Goal: Task Accomplishment & Management: Complete application form

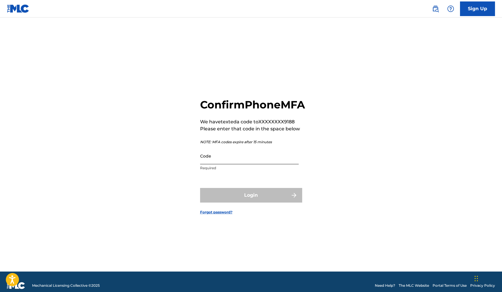
click at [243, 164] on input "Code" at bounding box center [249, 155] width 99 height 17
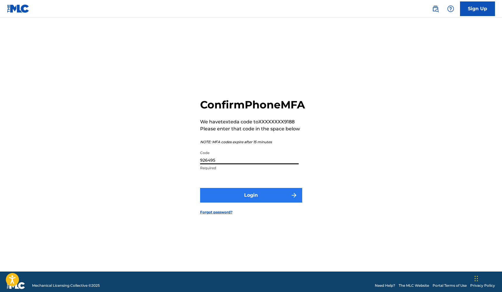
type input "926495"
click at [253, 202] on button "Login" at bounding box center [251, 195] width 102 height 15
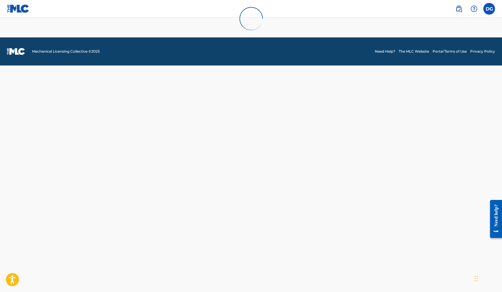
click at [490, 8] on div at bounding box center [251, 18] width 502 height 37
click at [494, 9] on div at bounding box center [251, 18] width 502 height 37
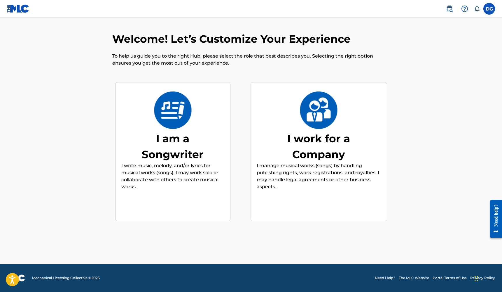
click at [197, 126] on div "I am a Songwriter I write music, melody, and/or lyrics for musical works (songs…" at bounding box center [172, 151] width 103 height 112
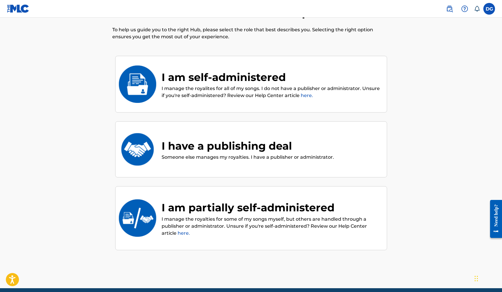
click at [306, 95] on link "here." at bounding box center [307, 96] width 12 height 6
click at [219, 82] on div "I am self-administered" at bounding box center [271, 77] width 219 height 16
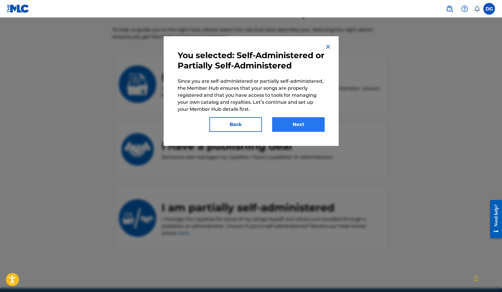
click at [285, 124] on button "Next" at bounding box center [298, 124] width 53 height 15
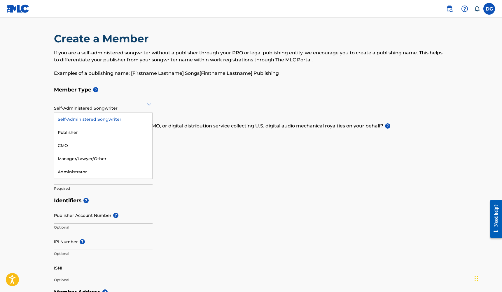
click at [131, 106] on div at bounding box center [103, 103] width 99 height 7
click at [161, 93] on h5 "Member Type ?" at bounding box center [251, 89] width 395 height 13
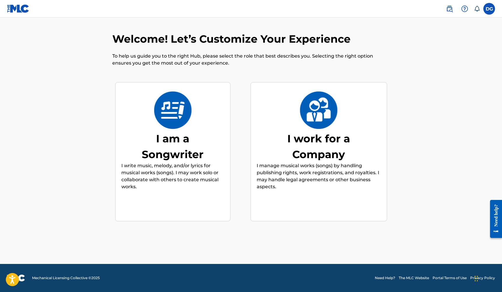
click at [189, 126] on img at bounding box center [173, 109] width 38 height 37
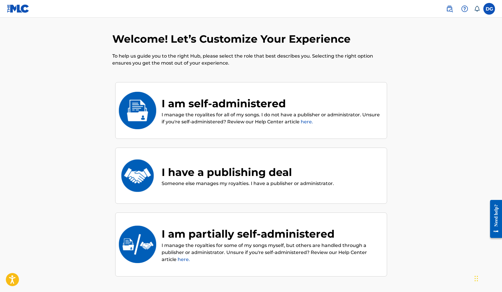
scroll to position [26, 0]
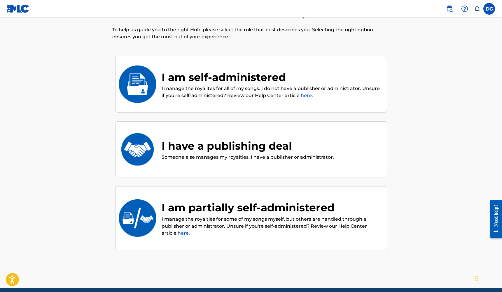
click at [226, 74] on div "I am self-administered" at bounding box center [271, 77] width 219 height 16
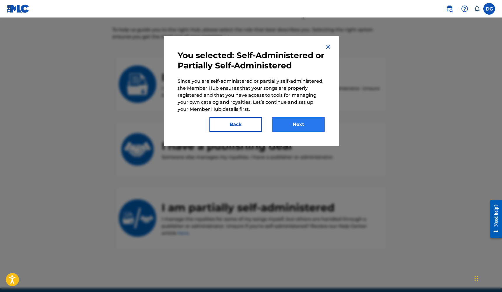
click at [302, 126] on button "Next" at bounding box center [298, 124] width 53 height 15
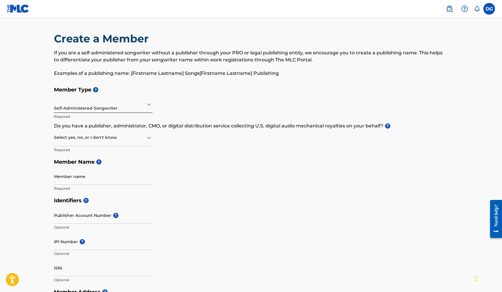
click at [112, 107] on div at bounding box center [103, 103] width 99 height 7
click at [137, 95] on h5 "Member Type ?" at bounding box center [251, 89] width 395 height 13
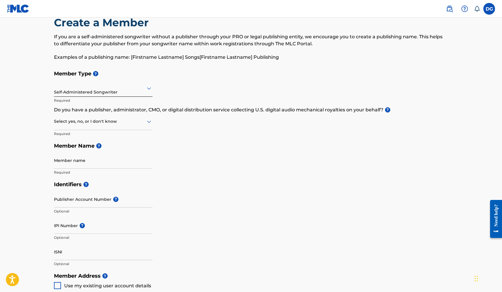
scroll to position [16, 0]
click at [493, 8] on label at bounding box center [490, 9] width 12 height 12
click at [489, 9] on input "DG Daniel Gerendas dannydashmusic@gmail.com Notification Preferences Profile Lo…" at bounding box center [489, 9] width 0 height 0
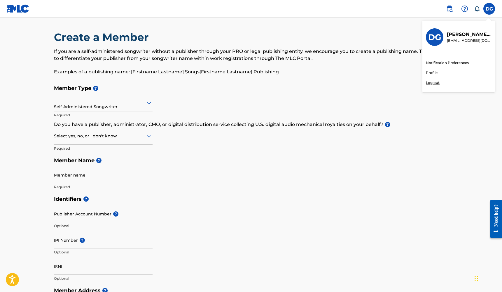
scroll to position [1, 0]
click at [455, 148] on div "Create a Member If you are a self-administered songwriter without a publisher t…" at bounding box center [251, 264] width 409 height 466
click at [492, 8] on label at bounding box center [490, 9] width 12 height 12
click at [489, 9] on input "DG Daniel Gerendas dannydashmusic@gmail.com Notification Preferences Profile Lo…" at bounding box center [489, 9] width 0 height 0
drag, startPoint x: 448, startPoint y: 35, endPoint x: 486, endPoint y: 34, distance: 38.3
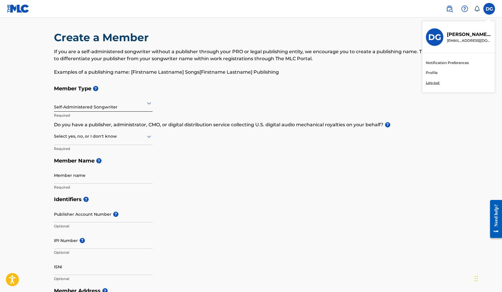
click at [486, 34] on p "Daniel Gerendas" at bounding box center [469, 34] width 44 height 7
click at [489, 9] on input "DG Daniel Gerendas dannydashmusic@gmail.com Notification Preferences Profile Lo…" at bounding box center [489, 9] width 0 height 0
click at [418, 137] on div "Member Type ? Self-Administered Songwriter Required Do you have a publisher, ad…" at bounding box center [251, 137] width 395 height 111
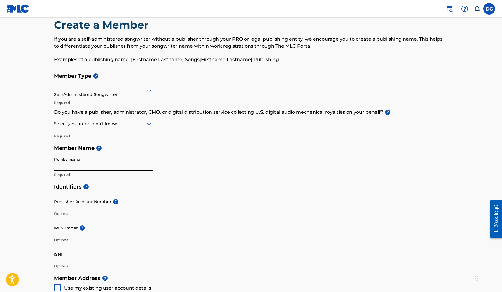
scroll to position [14, 0]
click at [128, 94] on div "Self-Administered Songwriter" at bounding box center [103, 90] width 99 height 14
click at [175, 64] on div "Create a Member If you are a self-administered songwriter without a publisher t…" at bounding box center [251, 43] width 395 height 51
click at [110, 163] on input "Member name" at bounding box center [103, 162] width 99 height 17
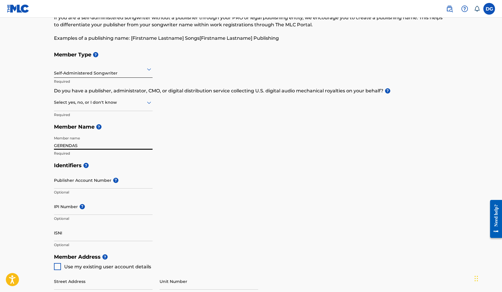
scroll to position [26, 0]
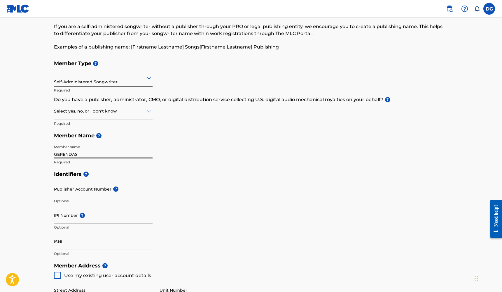
click at [140, 112] on div at bounding box center [103, 110] width 99 height 7
click at [205, 127] on div "Member Type ? Self-Administered Songwriter Required Do you have a publisher, ad…" at bounding box center [251, 112] width 395 height 111
click at [105, 163] on p "Required" at bounding box center [103, 161] width 99 height 5
click at [102, 157] on input "GERENDAS" at bounding box center [103, 150] width 99 height 17
type input "GERENDAS Music"
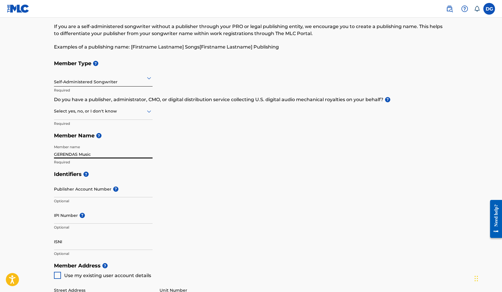
click at [102, 83] on div "Self-Administered Songwriter" at bounding box center [103, 78] width 99 height 14
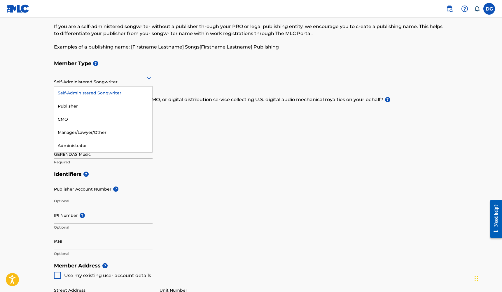
click at [190, 115] on div "Member Type ? Self-Administered Songwriter selected, 1 of 5. 5 results availabl…" at bounding box center [251, 112] width 395 height 111
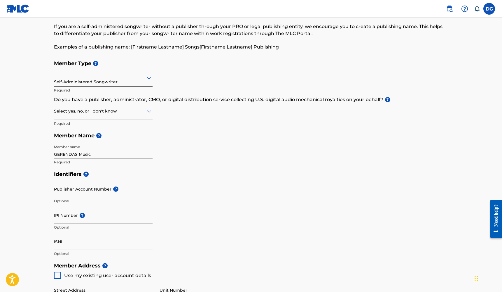
click at [90, 198] on p "Optional" at bounding box center [103, 200] width 99 height 5
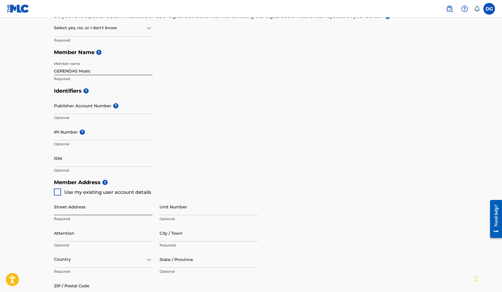
scroll to position [107, 0]
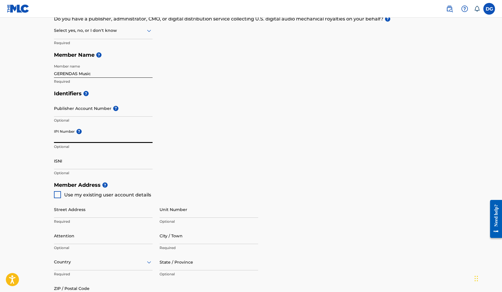
click at [95, 138] on input "IPI Number ?" at bounding box center [103, 134] width 99 height 17
paste input "#1166180462"
click at [57, 139] on input "#1166180462" at bounding box center [103, 134] width 99 height 17
type input "1166180462"
click at [96, 71] on input "GERENDAS Music" at bounding box center [103, 69] width 99 height 17
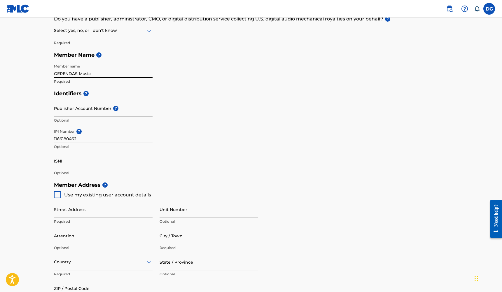
drag, startPoint x: 96, startPoint y: 71, endPoint x: 80, endPoint y: 73, distance: 16.5
click at [80, 73] on input "GERENDAS Music" at bounding box center [103, 69] width 99 height 17
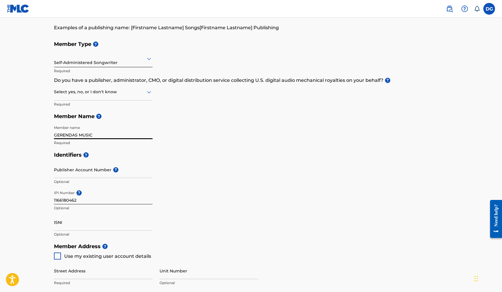
scroll to position [43, 0]
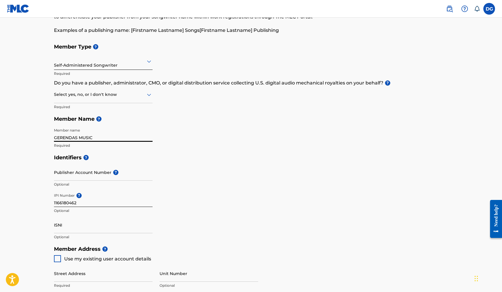
type input "GERENDAS MUSIC"
click at [202, 142] on div "Member Type ? Self-Administered Songwriter Required Do you have a publisher, ad…" at bounding box center [251, 96] width 395 height 111
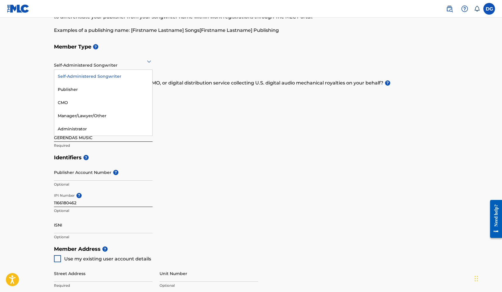
click at [123, 68] on div "Self-Administered Songwriter" at bounding box center [103, 61] width 99 height 14
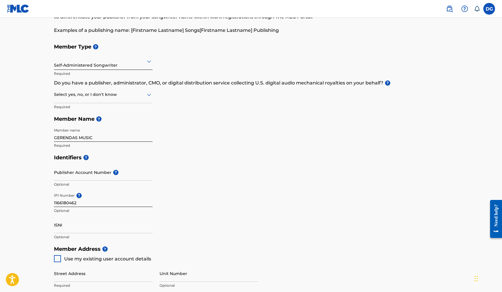
click at [216, 113] on h5 "Member Name ?" at bounding box center [251, 119] width 395 height 13
click at [131, 95] on div at bounding box center [103, 94] width 99 height 7
click at [120, 119] on div "No" at bounding box center [103, 122] width 98 height 13
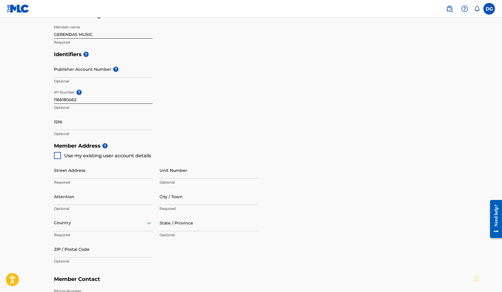
scroll to position [164, 0]
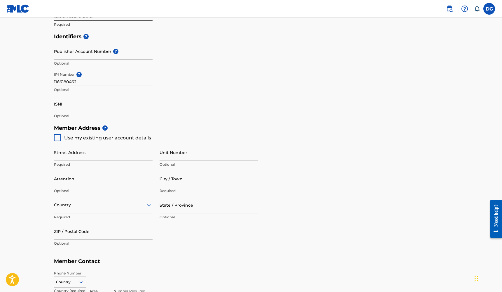
click at [100, 136] on span "Use my existing user account details" at bounding box center [107, 138] width 87 height 6
type input "1000 N Doheny Dr"
type input "Los Angeles"
type input "90069"
type input "323"
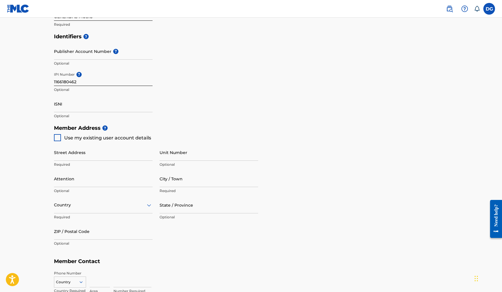
type input "9799188"
type input "[EMAIL_ADDRESS][DOMAIN_NAME]"
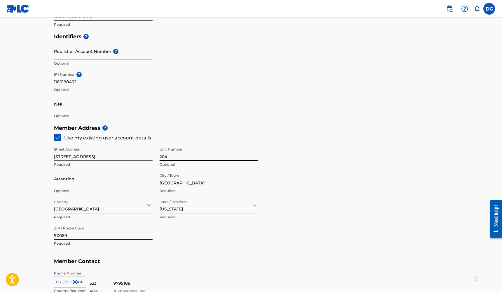
type input "204"
click at [370, 112] on div "Identifiers ? Publisher Account Number ? Optional IPI Number ? 1166180462 Optio…" at bounding box center [251, 75] width 395 height 91
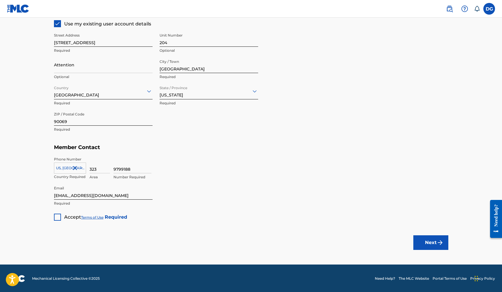
scroll to position [277, 0]
click at [57, 216] on div at bounding box center [57, 217] width 7 height 7
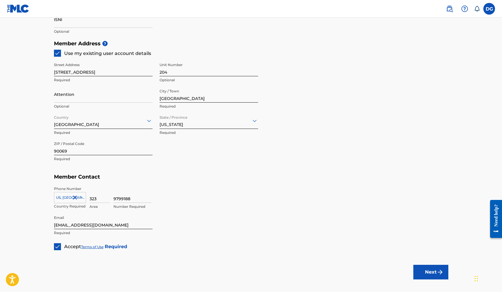
scroll to position [250, 0]
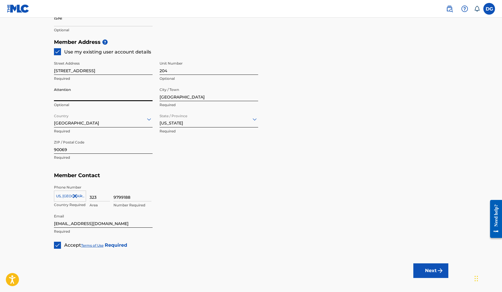
click at [36, 104] on main "Create a Member If you are a self-administered songwriter without a publisher t…" at bounding box center [251, 30] width 502 height 524
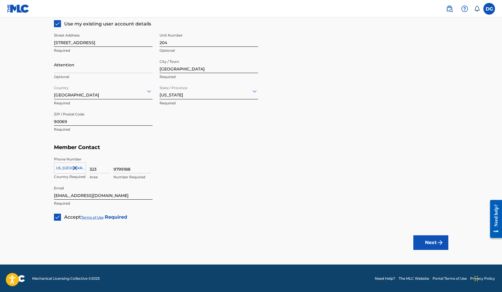
scroll to position [277, 0]
click at [430, 241] on button "Next" at bounding box center [431, 242] width 35 height 15
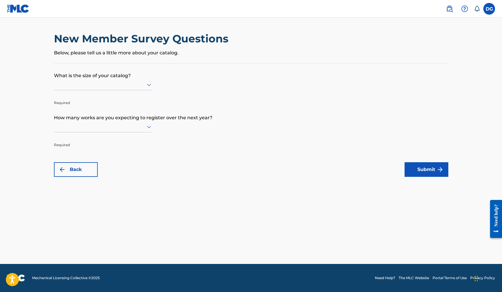
click at [136, 90] on div at bounding box center [103, 84] width 99 height 11
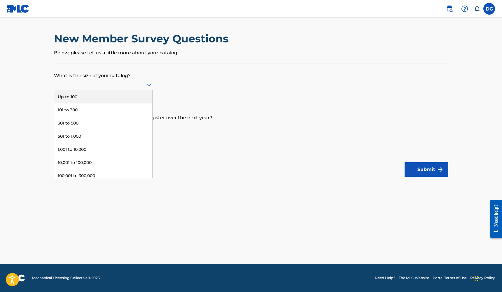
click at [120, 102] on div "Up to 100" at bounding box center [103, 96] width 98 height 13
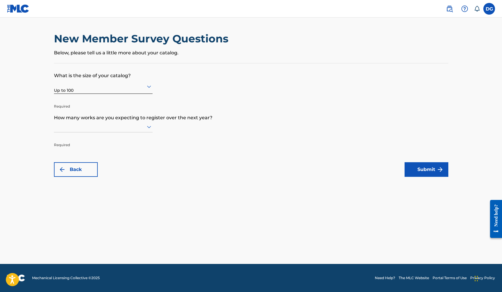
click at [120, 102] on p "Required" at bounding box center [103, 102] width 99 height 14
click at [116, 130] on div at bounding box center [103, 126] width 99 height 7
click at [112, 142] on div "Up to 100" at bounding box center [103, 138] width 98 height 13
click at [423, 170] on button "Submit" at bounding box center [427, 169] width 44 height 15
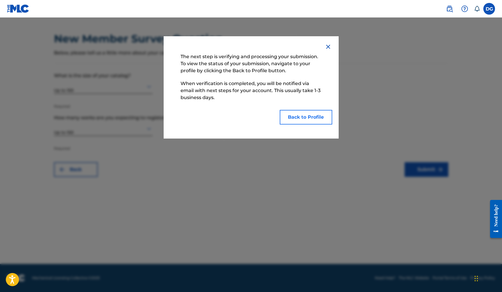
click at [303, 114] on button "Back to Profile" at bounding box center [306, 117] width 53 height 15
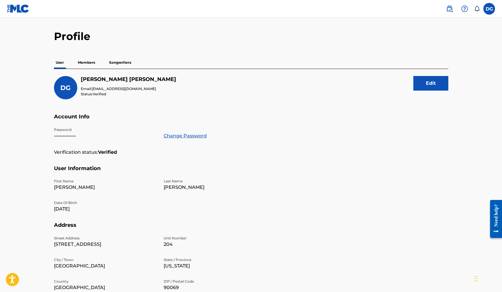
scroll to position [11, 0]
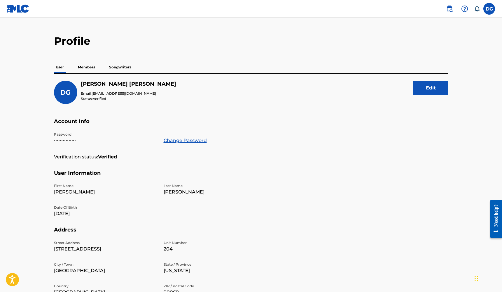
click at [90, 67] on p "Members" at bounding box center [86, 67] width 21 height 12
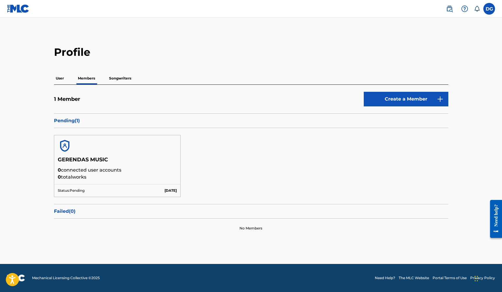
click at [128, 74] on p "Songwriters" at bounding box center [120, 78] width 26 height 12
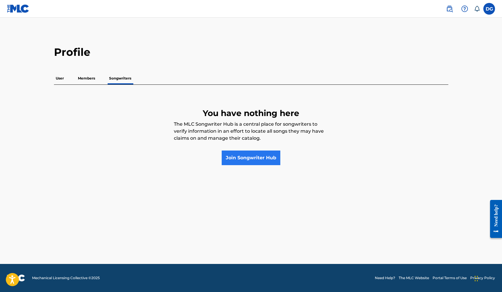
click at [262, 159] on link "Join Songwriter Hub" at bounding box center [251, 157] width 59 height 15
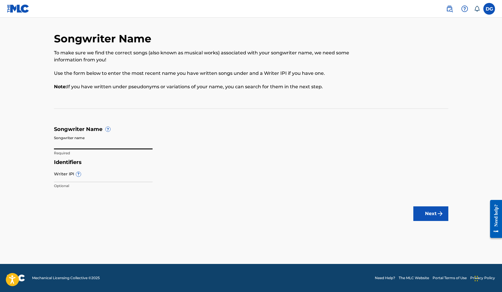
click at [95, 144] on input "Songwriter name" at bounding box center [103, 141] width 99 height 17
type input "Danny Dash"
click at [100, 176] on input "Writer IPI ?" at bounding box center [103, 173] width 99 height 17
paste input "1191527356"
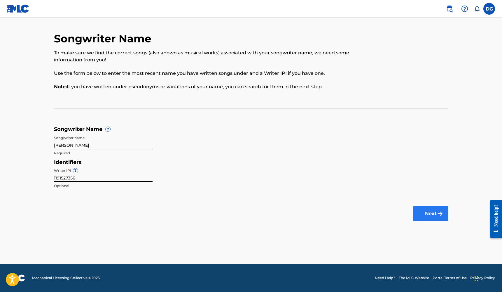
type input "1191527356"
click at [434, 214] on button "Next" at bounding box center [431, 213] width 35 height 15
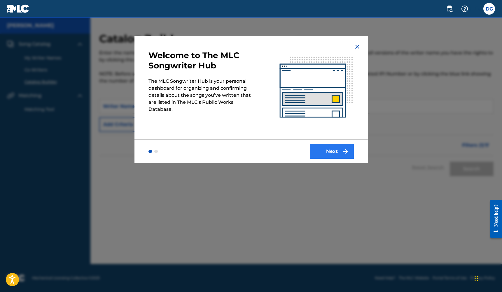
click at [338, 154] on button "Next" at bounding box center [332, 151] width 44 height 15
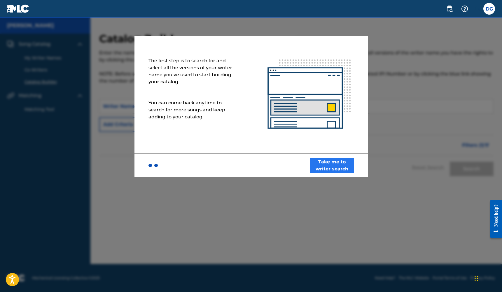
click at [337, 168] on button "Take me to writer search" at bounding box center [332, 165] width 44 height 15
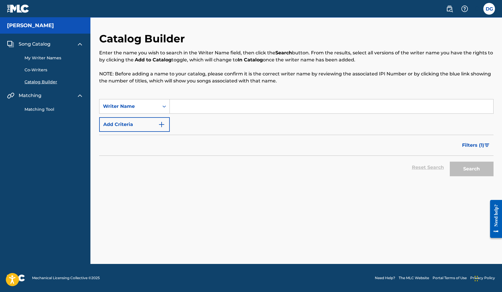
click at [228, 108] on input "Search Form" at bounding box center [332, 106] width 324 height 14
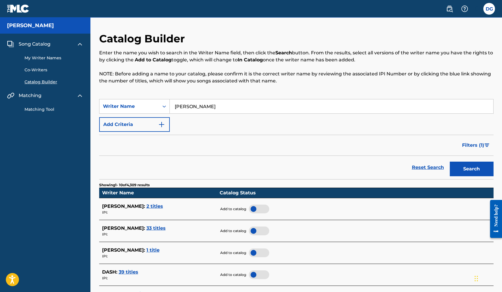
type input "danny dash"
click at [472, 169] on button "Search" at bounding box center [472, 168] width 44 height 15
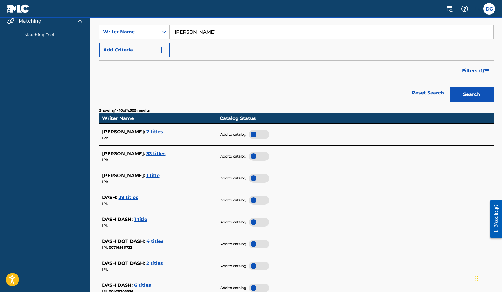
scroll to position [88, 0]
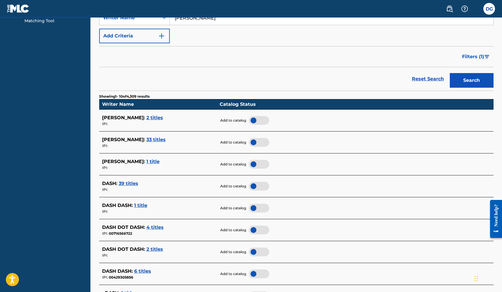
click at [140, 202] on span "1 title" at bounding box center [140, 205] width 13 height 6
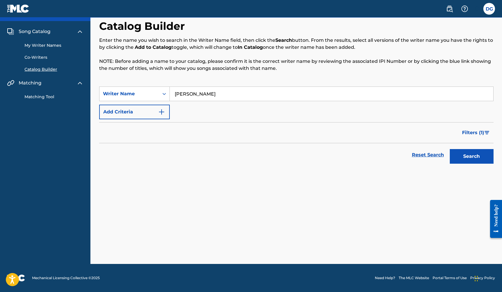
scroll to position [13, 0]
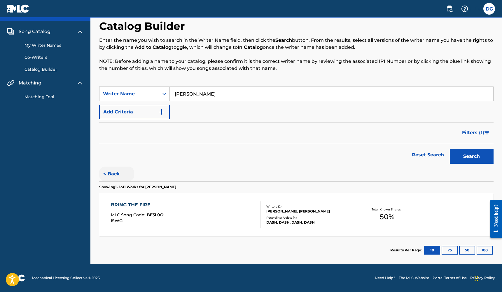
click at [112, 175] on button "< Back" at bounding box center [116, 173] width 35 height 15
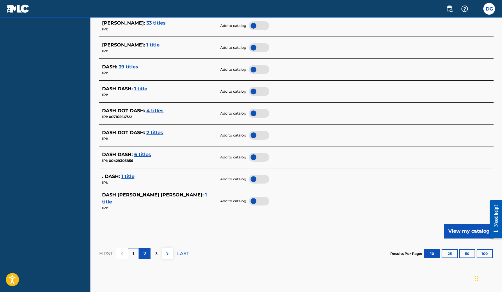
scroll to position [205, 0]
click at [145, 250] on p "2" at bounding box center [145, 253] width 3 height 7
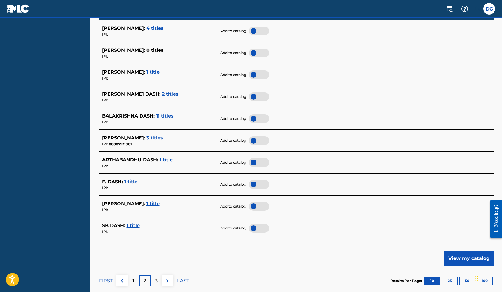
scroll to position [180, 0]
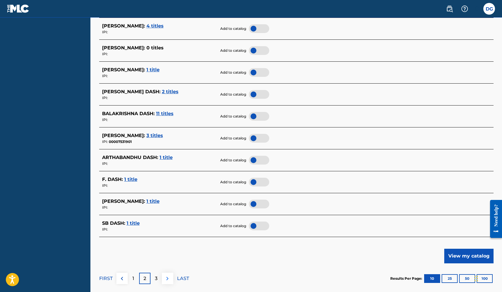
click at [166, 275] on img at bounding box center [167, 278] width 7 height 7
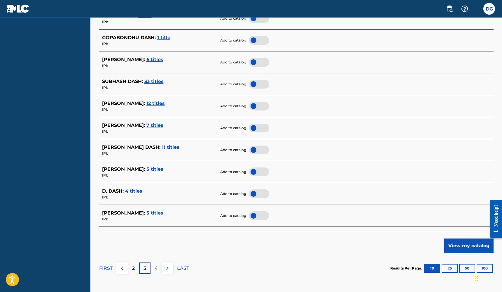
scroll to position [200, 0]
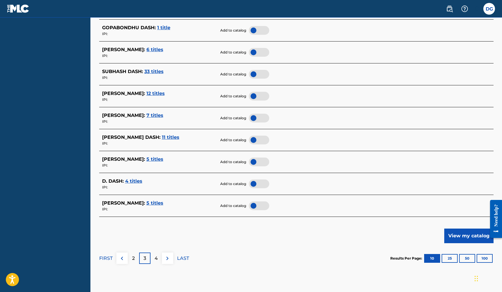
click at [130, 178] on span "4 titles" at bounding box center [133, 181] width 17 height 6
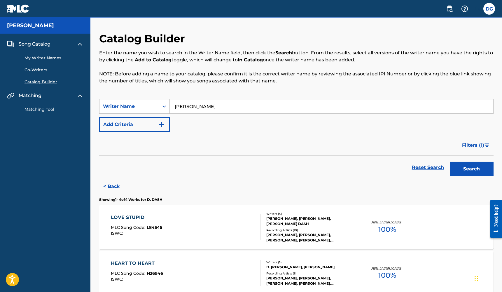
scroll to position [0, 0]
click at [34, 31] on div "Danny Dash" at bounding box center [45, 26] width 90 height 16
click at [46, 59] on link "My Writer Names" at bounding box center [54, 58] width 59 height 6
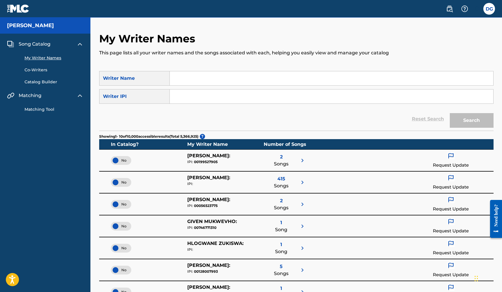
click at [203, 76] on input "Search Form" at bounding box center [332, 78] width 324 height 14
type input "daniel gerendas"
click at [472, 120] on button "Search" at bounding box center [472, 120] width 44 height 15
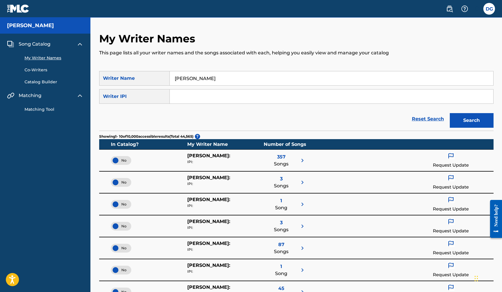
click at [280, 157] on span "357" at bounding box center [281, 156] width 8 height 7
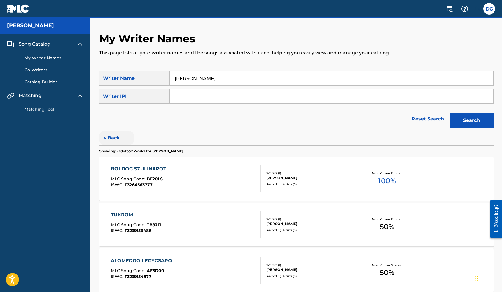
click at [115, 137] on button "< Back" at bounding box center [116, 137] width 35 height 15
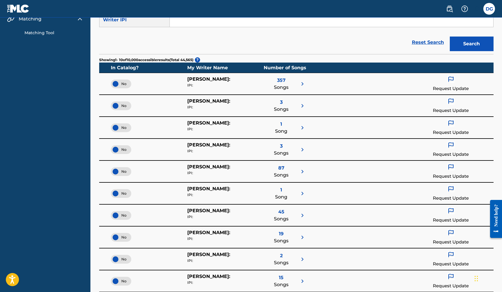
scroll to position [76, 0]
click at [283, 166] on span "87" at bounding box center [281, 167] width 6 height 7
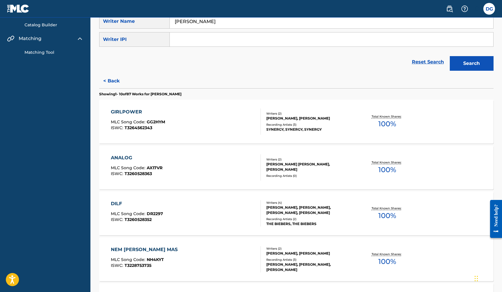
scroll to position [48, 0]
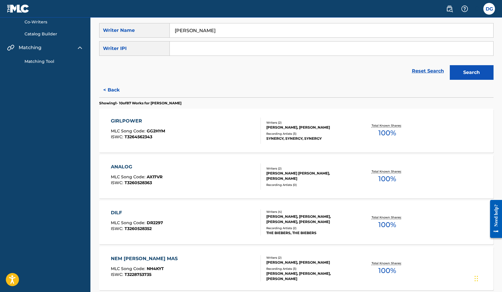
click at [254, 131] on div "GIRLPOWER MLC Song Code : GG2HYM ISWC : T3264562343" at bounding box center [186, 130] width 150 height 26
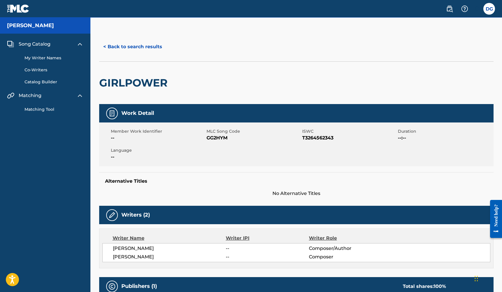
click at [44, 60] on link "My Writer Names" at bounding box center [54, 58] width 59 height 6
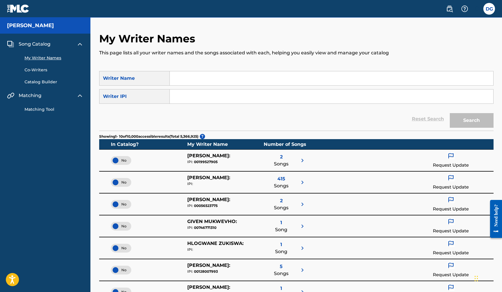
click at [43, 83] on link "Catalog Builder" at bounding box center [54, 82] width 59 height 6
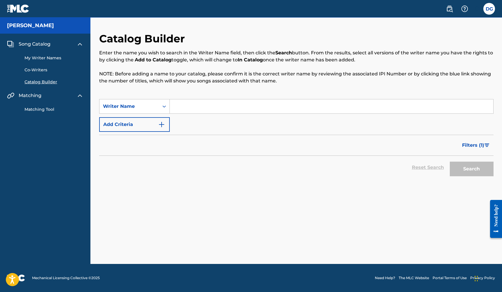
click at [203, 105] on input "Search Form" at bounding box center [332, 106] width 324 height 14
type input "daniel gerendas"
click at [472, 169] on button "Search" at bounding box center [472, 168] width 44 height 15
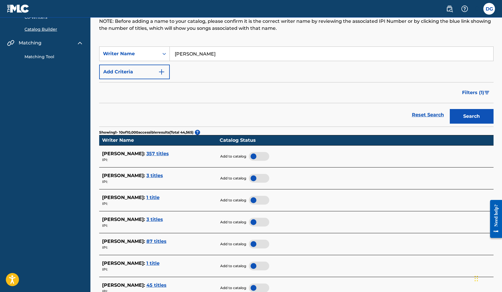
scroll to position [53, 0]
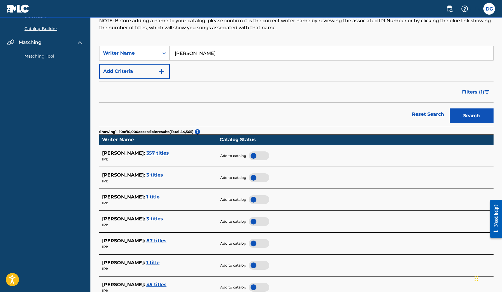
click at [166, 239] on span "87 titles" at bounding box center [157, 241] width 20 height 6
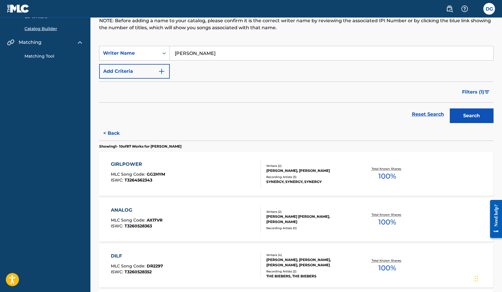
click at [359, 181] on div "Total Known Shares: 100 %" at bounding box center [388, 174] width 66 height 18
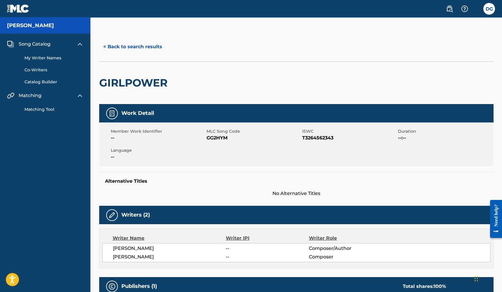
click at [16, 12] on img at bounding box center [18, 8] width 22 height 8
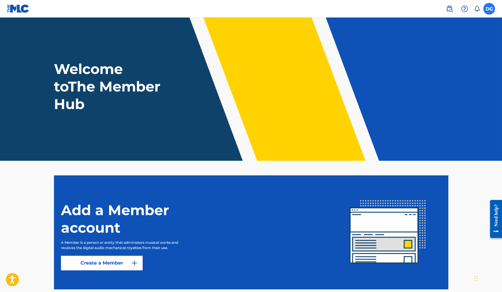
click at [487, 13] on label at bounding box center [490, 9] width 12 height 12
click at [489, 9] on input "DG Daniel Gerendas dannydashmusic@gmail.com Notification Preferences Profile Lo…" at bounding box center [489, 9] width 0 height 0
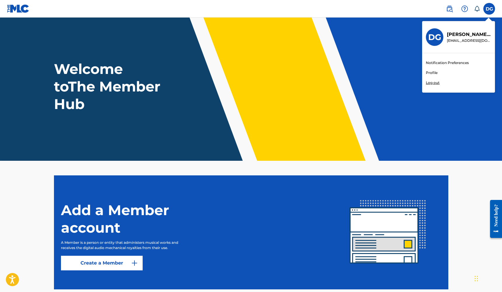
click at [459, 30] on div "DG Daniel Gerendas dannydashmusic@gmail.com" at bounding box center [459, 37] width 72 height 32
click at [489, 9] on input "DG Daniel Gerendas dannydashmusic@gmail.com Notification Preferences Profile Lo…" at bounding box center [489, 9] width 0 height 0
click at [421, 8] on nav "DG DG [PERSON_NAME] [PERSON_NAME][EMAIL_ADDRESS][DOMAIN_NAME] Notification Pref…" at bounding box center [251, 9] width 502 height 18
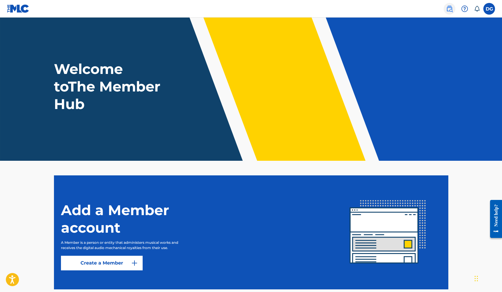
click at [452, 9] on img at bounding box center [449, 8] width 7 height 7
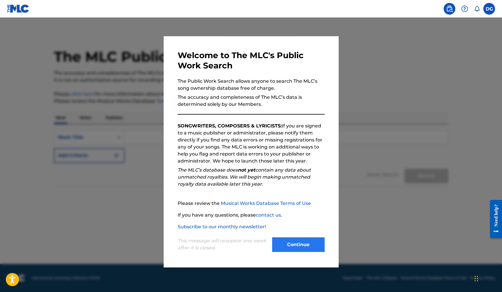
click at [310, 247] on button "Continue" at bounding box center [298, 244] width 53 height 15
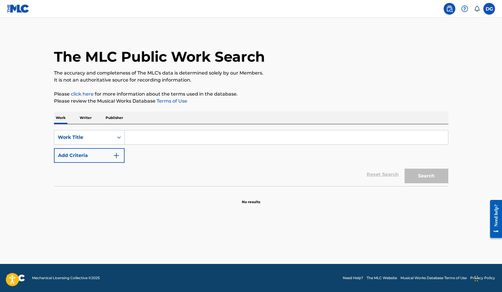
click at [208, 137] on input "Search Form" at bounding box center [287, 137] width 324 height 14
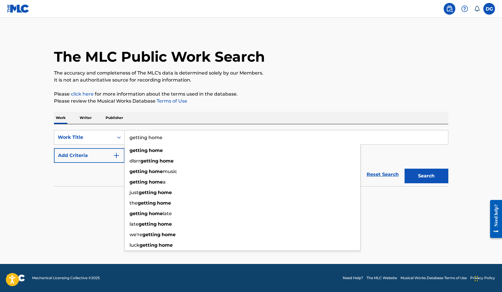
click at [426, 176] on button "Search" at bounding box center [427, 175] width 44 height 15
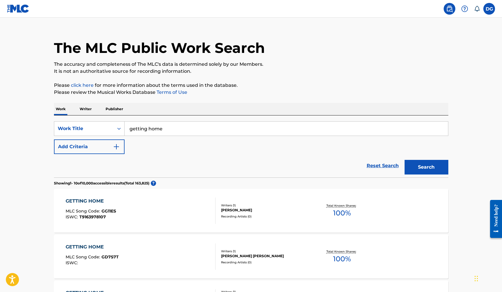
scroll to position [9, 0]
click at [205, 128] on input "getting home" at bounding box center [287, 128] width 324 height 14
click at [199, 129] on input "getting home" at bounding box center [287, 128] width 324 height 14
type input "getting home antwane"
click at [426, 167] on button "Search" at bounding box center [427, 167] width 44 height 15
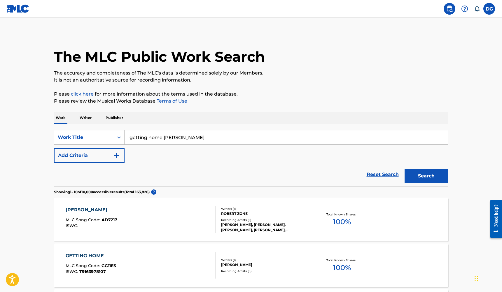
scroll to position [0, 0]
click at [224, 60] on h1 "The MLC Public Work Search" at bounding box center [159, 57] width 211 height 18
click at [18, 10] on img at bounding box center [18, 8] width 22 height 8
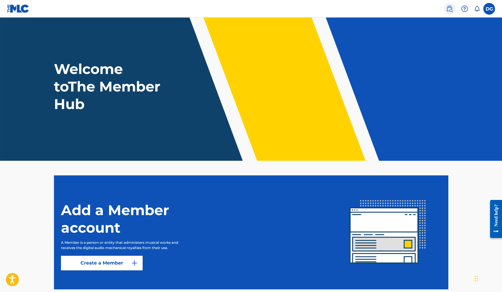
click at [447, 10] on img at bounding box center [449, 8] width 7 height 7
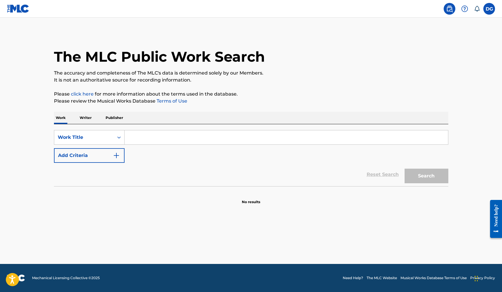
click at [88, 119] on p "Writer" at bounding box center [85, 118] width 15 height 12
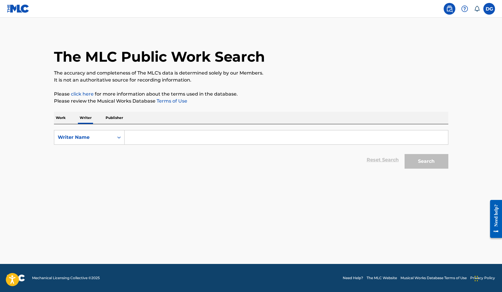
click at [165, 139] on input "Search Form" at bounding box center [287, 137] width 324 height 14
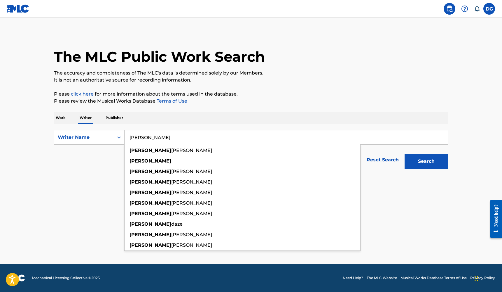
type input "danny dash"
click at [426, 161] on button "Search" at bounding box center [427, 161] width 44 height 15
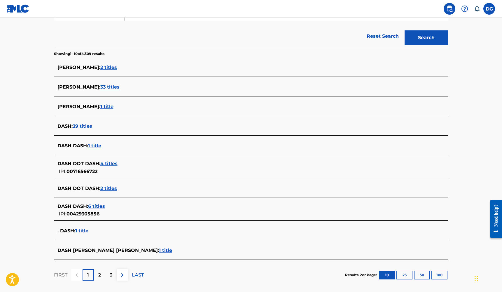
scroll to position [130, 0]
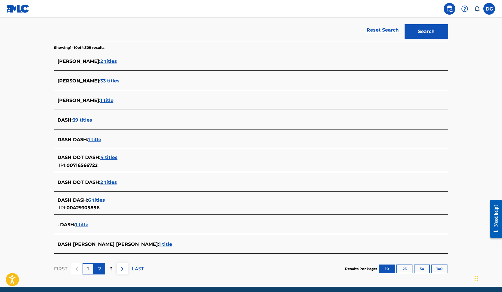
click at [102, 269] on div "2" at bounding box center [99, 268] width 11 height 11
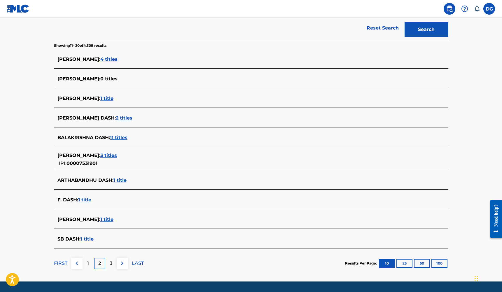
scroll to position [142, 0]
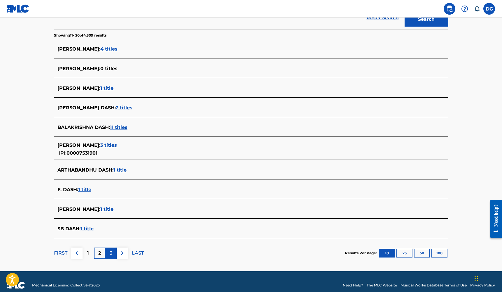
click at [111, 254] on p "3" at bounding box center [111, 252] width 3 height 7
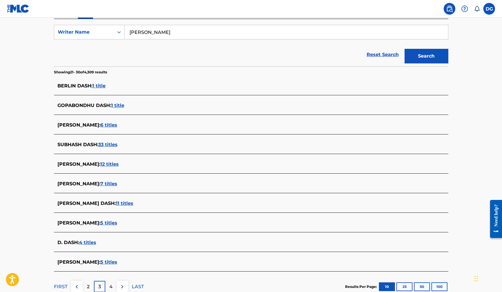
scroll to position [104, 0]
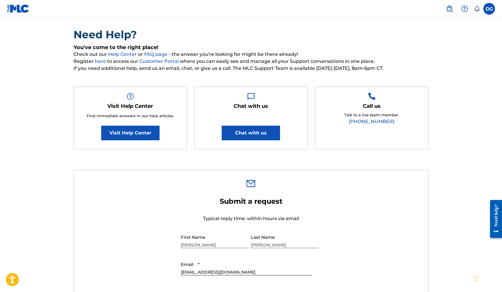
scroll to position [39, 0]
click at [161, 1] on nav "DG DG [PERSON_NAME] [PERSON_NAME][EMAIL_ADDRESS][DOMAIN_NAME] Notification Pref…" at bounding box center [251, 9] width 502 height 18
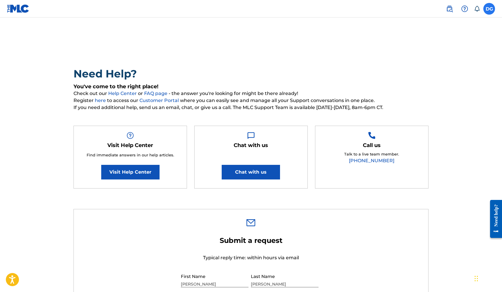
click at [494, 9] on label at bounding box center [490, 9] width 12 height 12
click at [489, 9] on input "DG Daniel Gerendas dannydashmusic@gmail.com Notification Preferences Profile Lo…" at bounding box center [489, 9] width 0 height 0
